Goal: Information Seeking & Learning: Learn about a topic

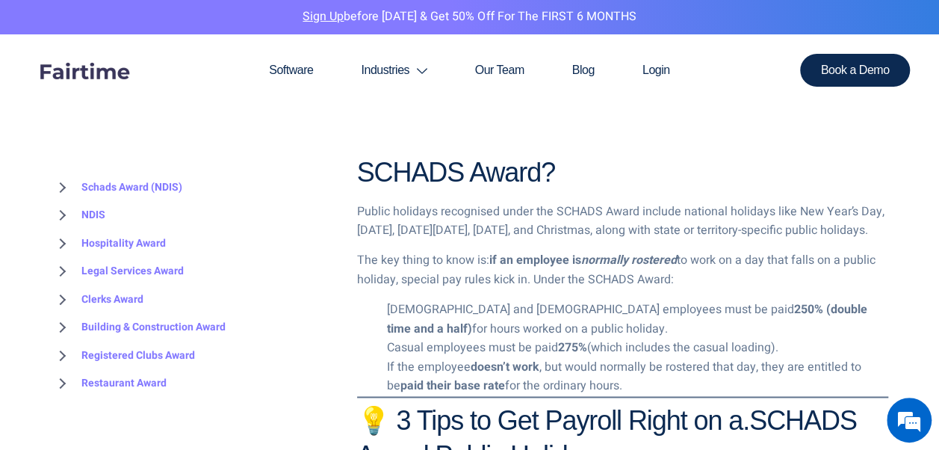
click at [566, 356] on strong "275%" at bounding box center [572, 347] width 29 height 18
click at [563, 356] on strong "275%" at bounding box center [572, 347] width 29 height 18
drag, startPoint x: 563, startPoint y: 366, endPoint x: 587, endPoint y: 369, distance: 23.4
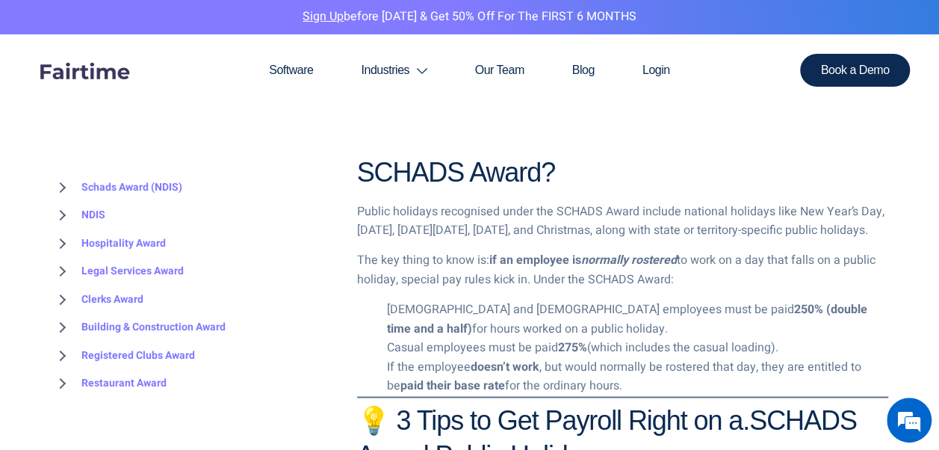
click at [587, 356] on strong "275%" at bounding box center [572, 347] width 29 height 18
drag, startPoint x: 562, startPoint y: 363, endPoint x: 585, endPoint y: 365, distance: 23.2
click at [585, 356] on strong "275%" at bounding box center [572, 347] width 29 height 18
